Goal: Transaction & Acquisition: Purchase product/service

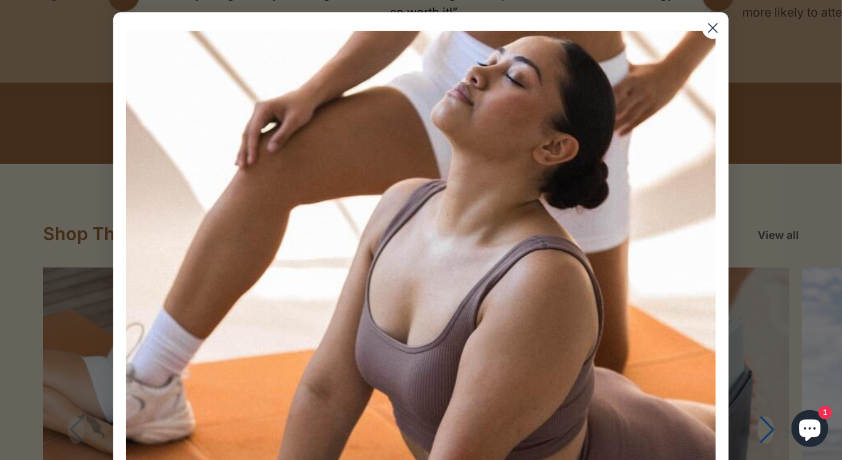
click at [712, 21] on circle "Close dialog" at bounding box center [713, 28] width 20 height 20
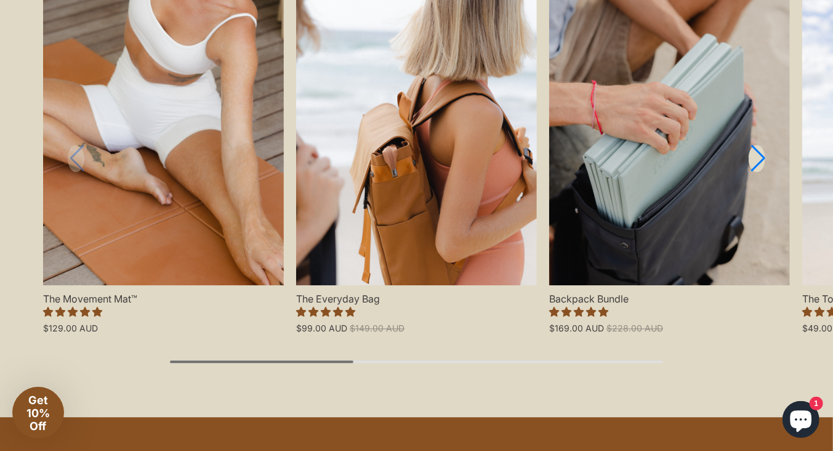
scroll to position [1392, 0]
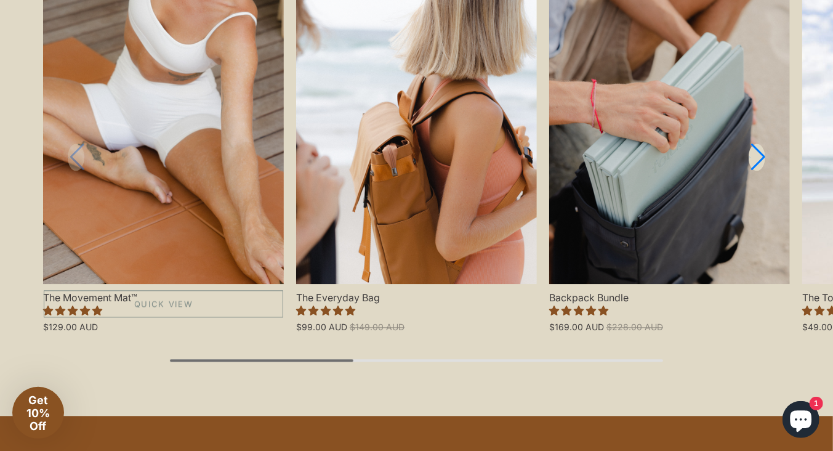
click at [184, 195] on link "The Movement Mat™" at bounding box center [163, 138] width 241 height 289
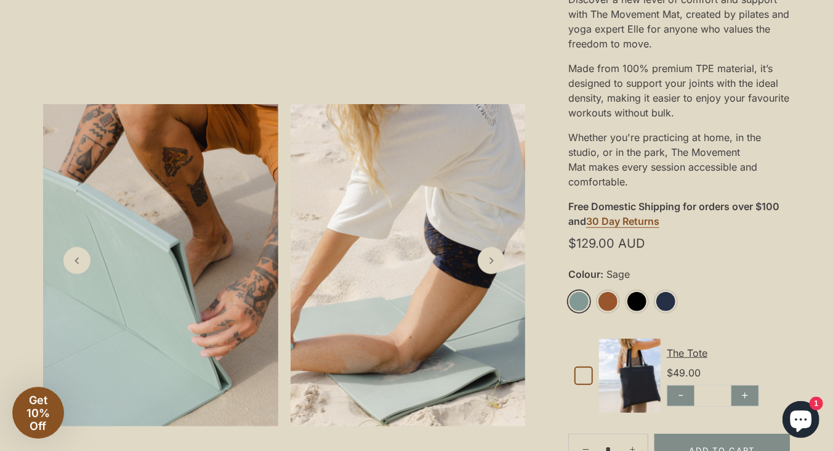
scroll to position [356, 0]
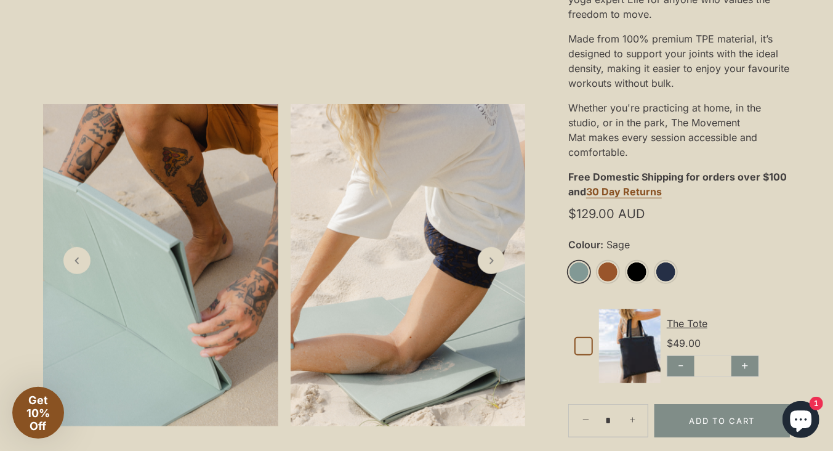
click at [575, 268] on link "Sage" at bounding box center [579, 272] width 22 height 22
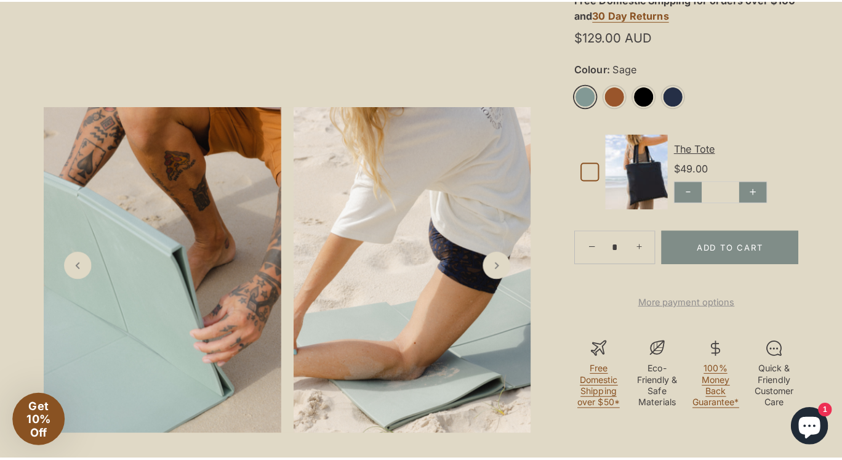
scroll to position [535, 0]
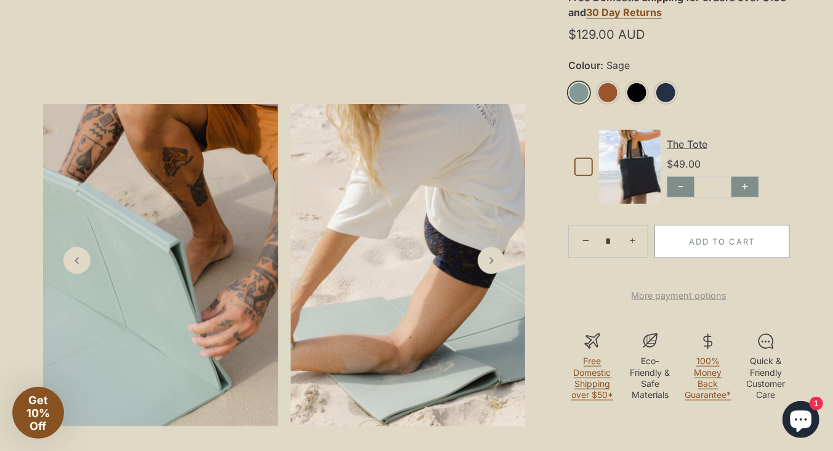
click at [744, 257] on button "Add to Cart" at bounding box center [722, 241] width 135 height 33
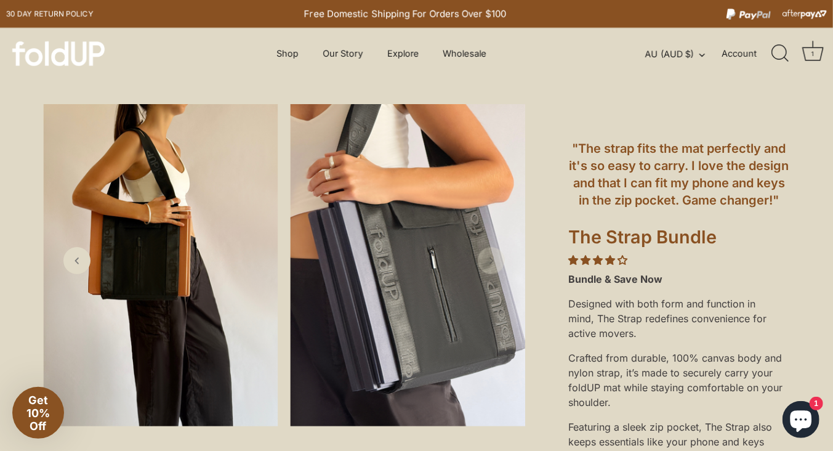
click at [810, 53] on div "1" at bounding box center [813, 53] width 12 height 12
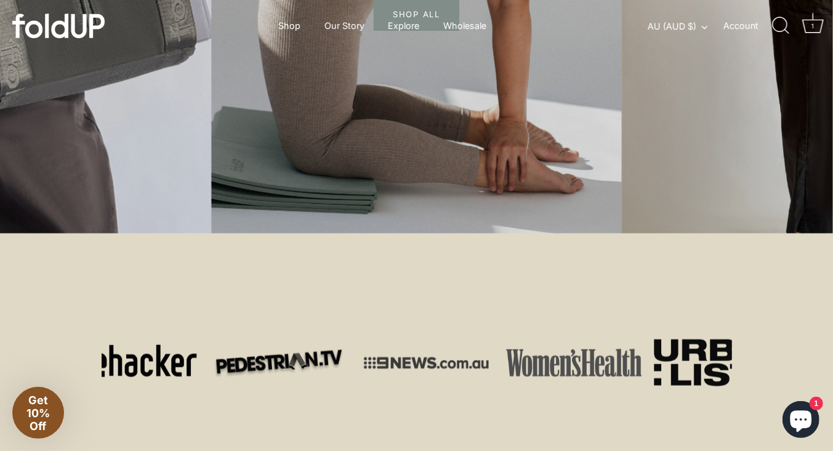
scroll to position [0, 1]
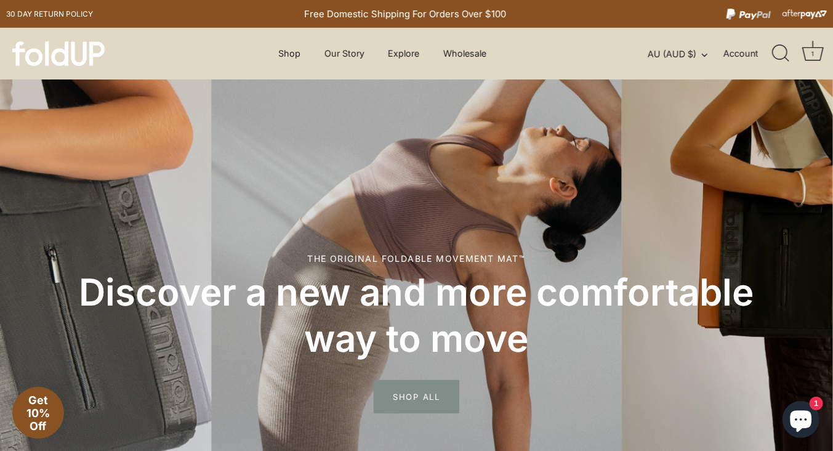
click at [812, 56] on div "1" at bounding box center [813, 53] width 12 height 12
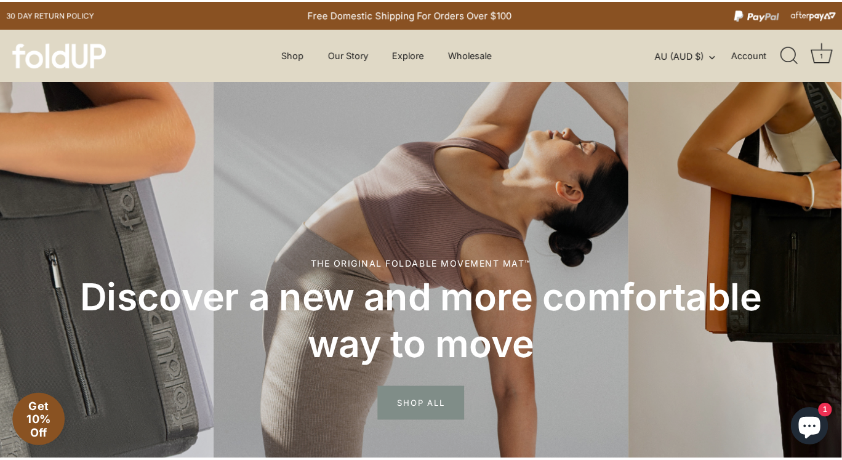
scroll to position [0, 0]
